Goal: Navigation & Orientation: Find specific page/section

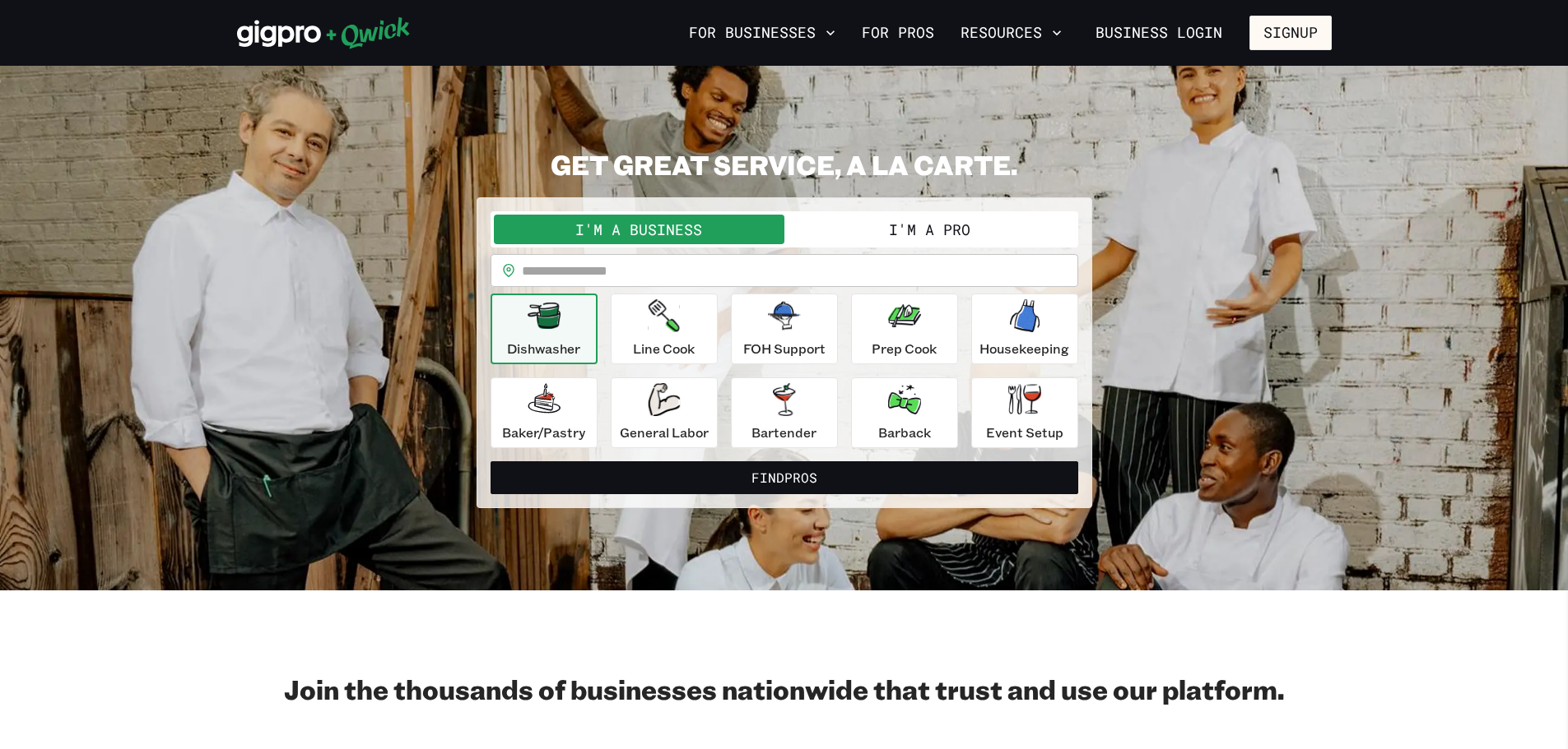
select select "**"
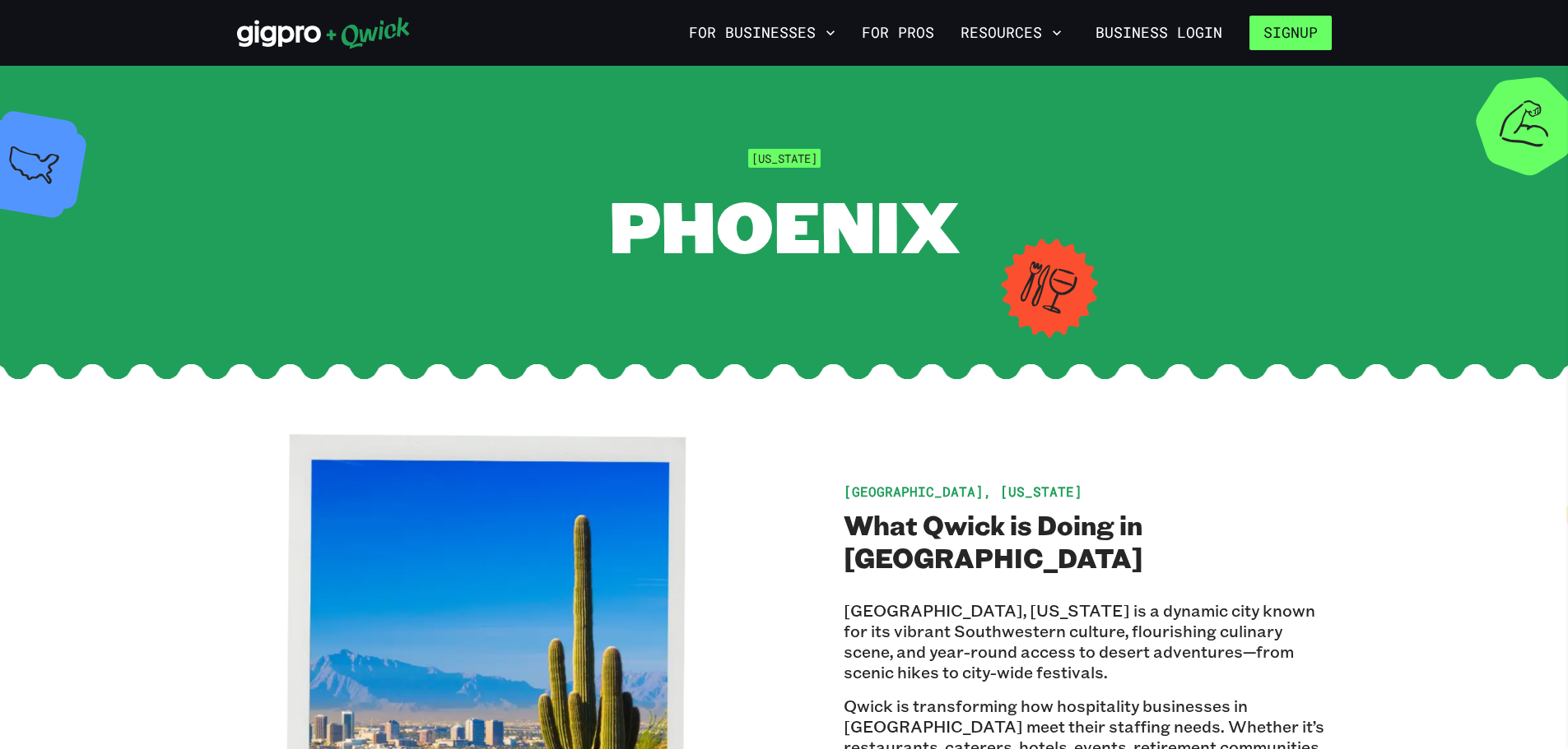
click at [1282, 23] on button "Signup" at bounding box center [1290, 33] width 82 height 34
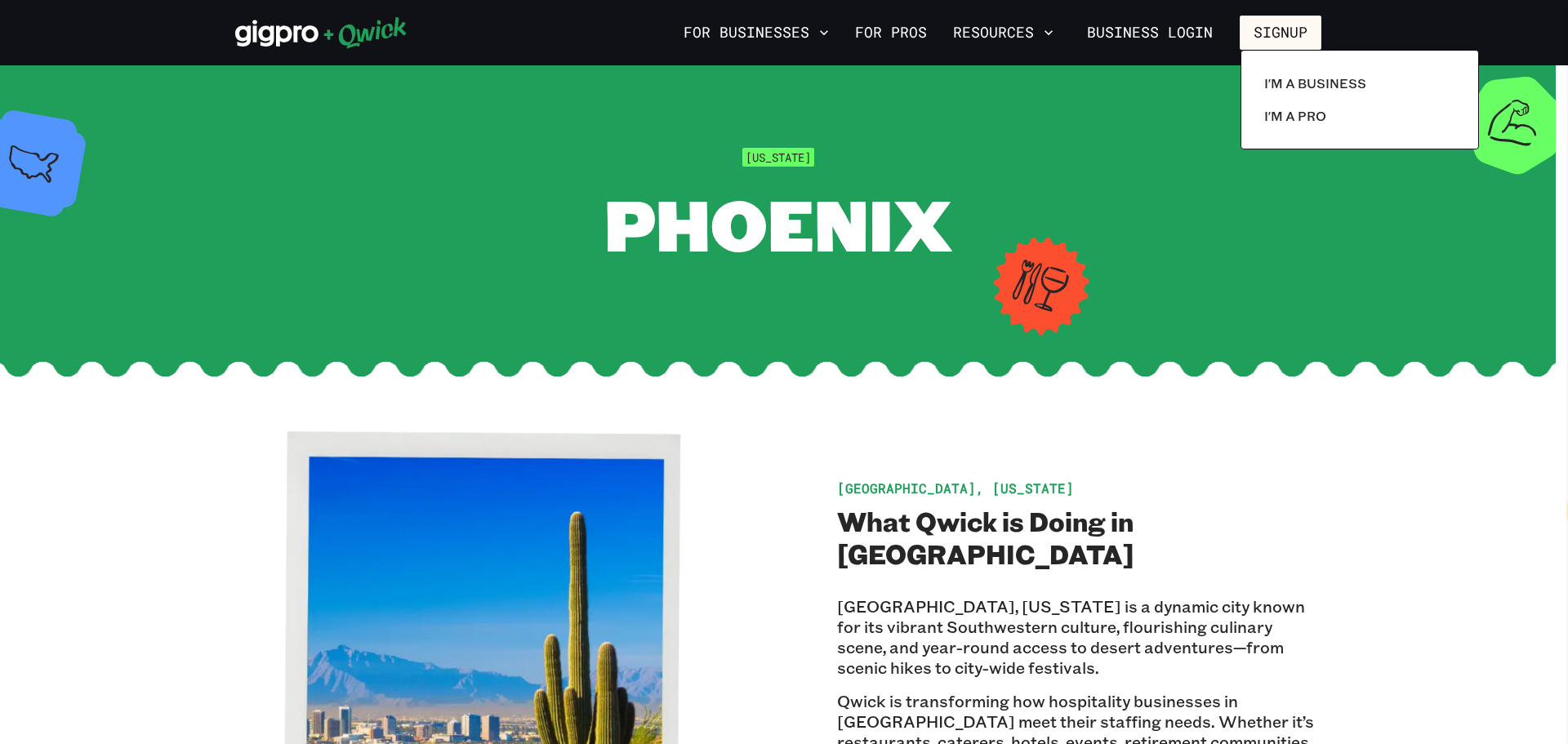
click at [1157, 26] on div at bounding box center [784, 372] width 1568 height 744
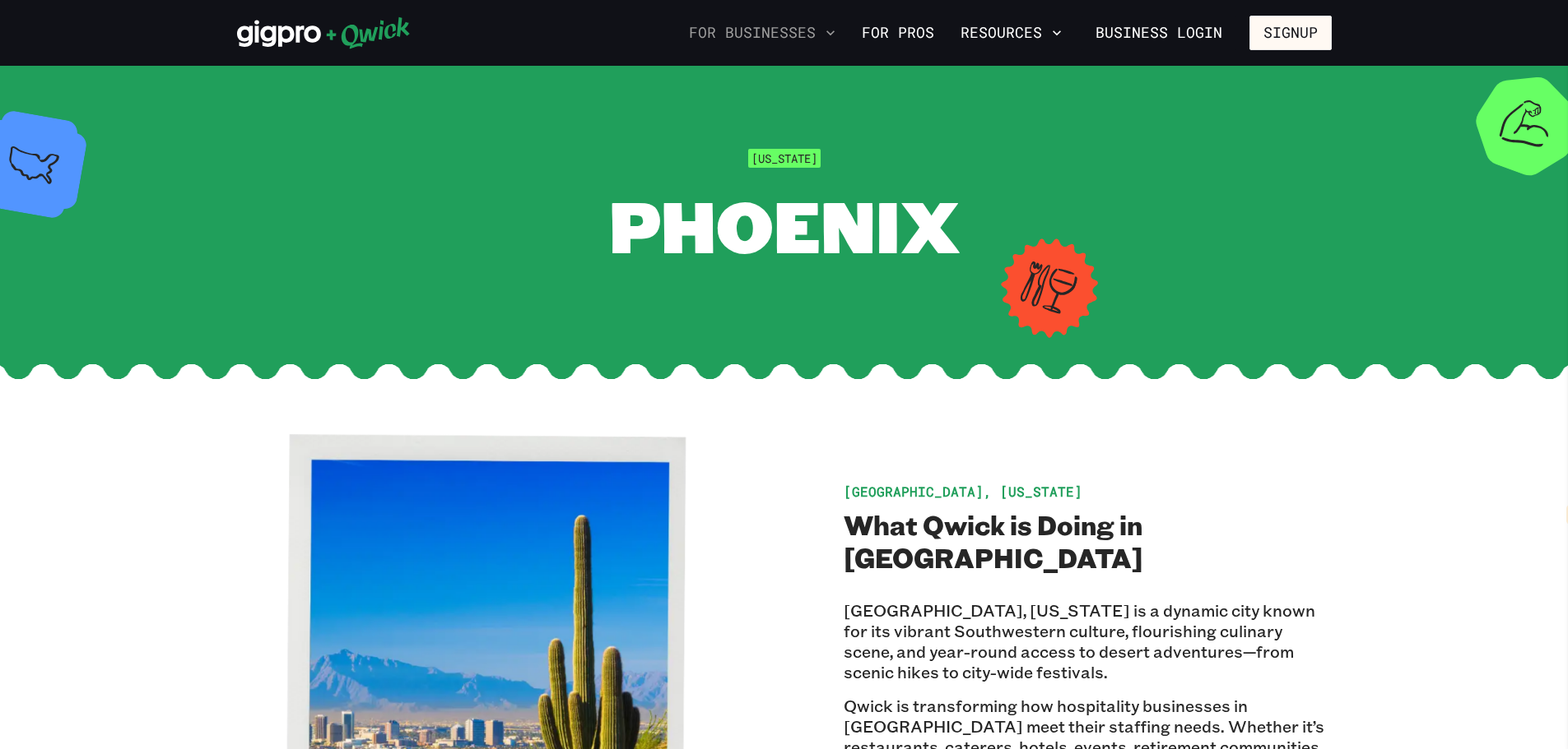
click at [834, 34] on icon "button" at bounding box center [830, 33] width 17 height 17
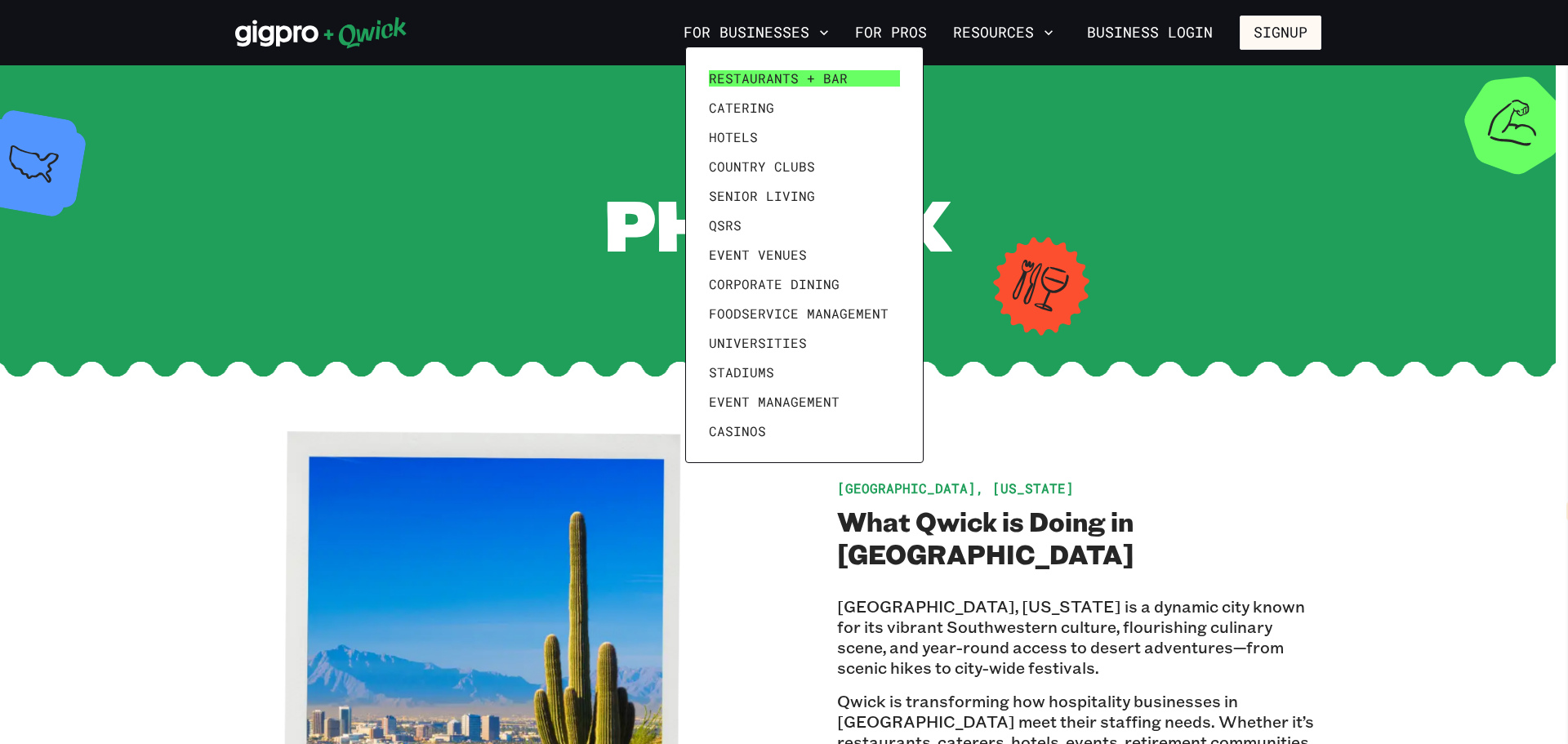
click at [761, 76] on span "Restaurants + Bar" at bounding box center [778, 78] width 139 height 17
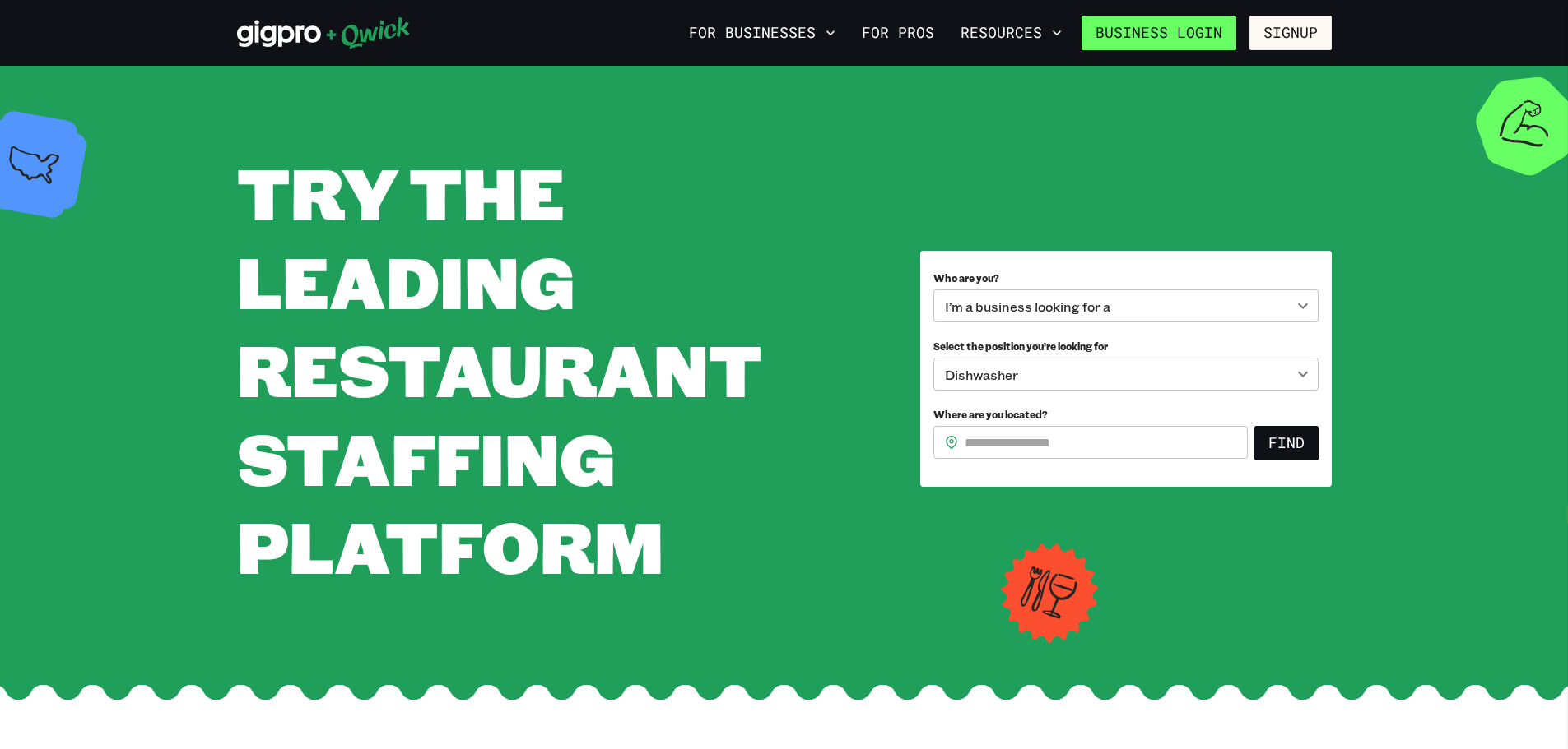
click at [1173, 29] on link "Business Login" at bounding box center [1158, 33] width 155 height 34
